Goal: Find specific page/section

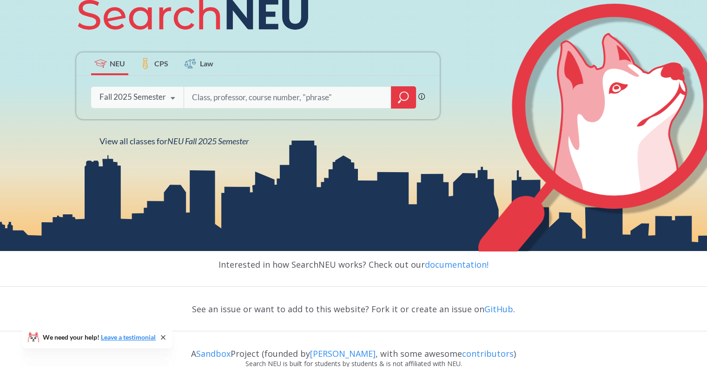
scroll to position [150, 0]
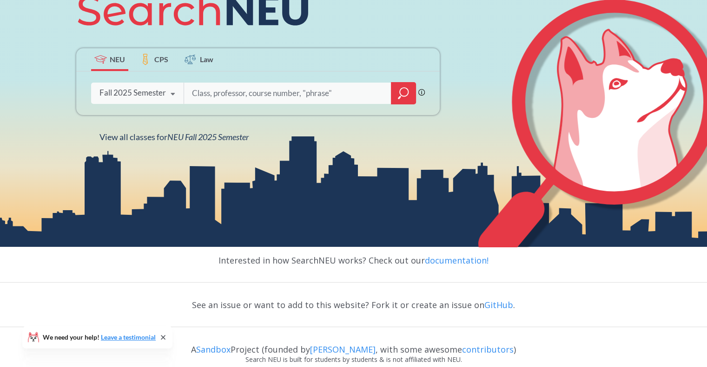
click at [157, 102] on div "Fall 2025 Semester Fall 2025 Semester Summer 2 2025 Semester Summer Full 2025 S…" at bounding box center [137, 92] width 92 height 23
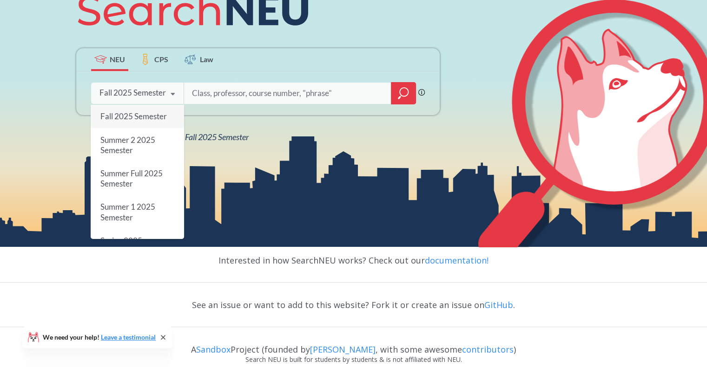
click at [152, 119] on span "Fall 2025 Semester" at bounding box center [133, 117] width 66 height 10
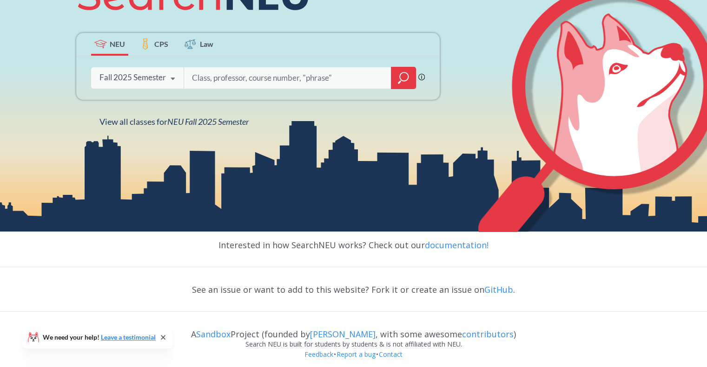
scroll to position [171, 0]
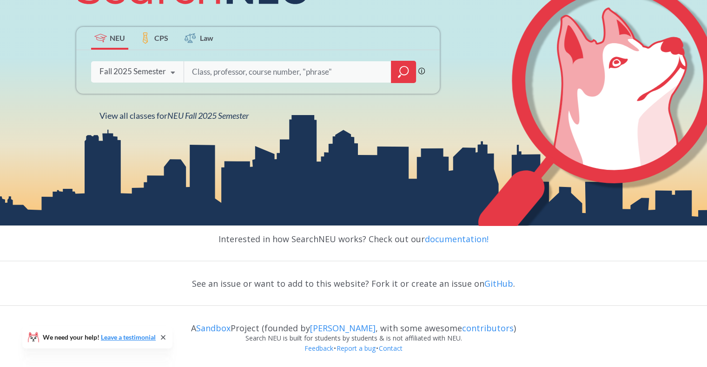
click at [269, 75] on input "search" at bounding box center [287, 72] width 193 height 20
type input "nafa"
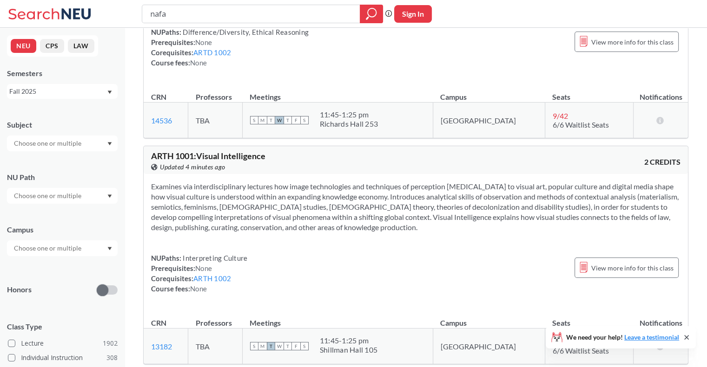
scroll to position [9234, 0]
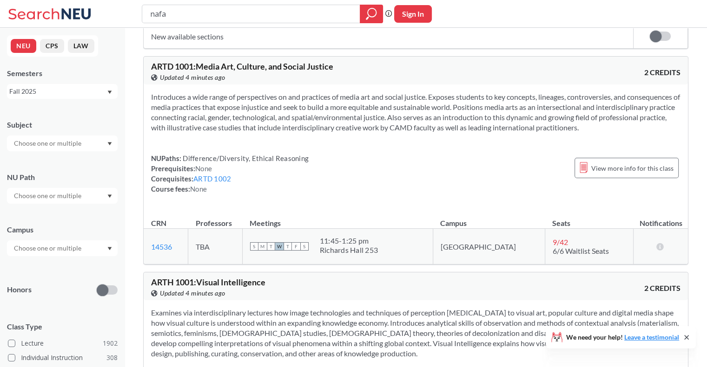
drag, startPoint x: 167, startPoint y: 13, endPoint x: 41, endPoint y: 11, distance: 125.9
click at [41, 11] on div "nafa Phrase search guarantees the exact search appears in the results. Ex. If y…" at bounding box center [353, 14] width 707 height 28
type input "fanaei"
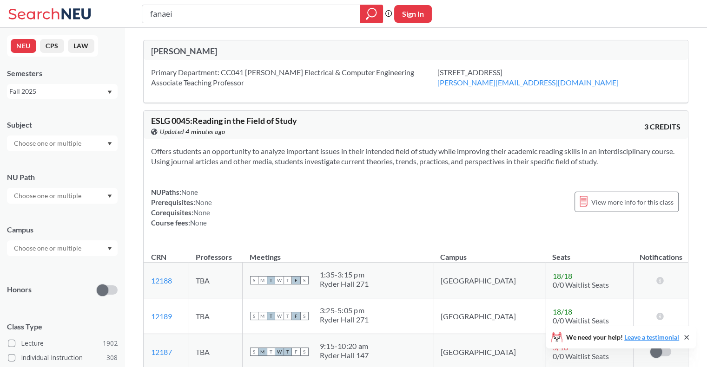
click at [254, 72] on div "Primary Department: CC041 [PERSON_NAME] Electrical & Computer Engineering Assoc…" at bounding box center [294, 77] width 286 height 20
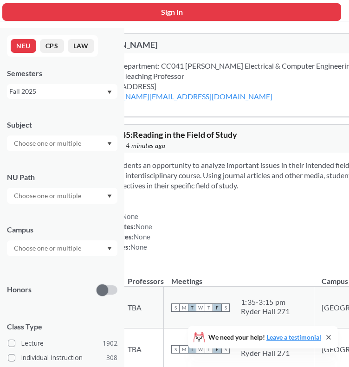
scroll to position [35, 0]
